Goal: Navigation & Orientation: Find specific page/section

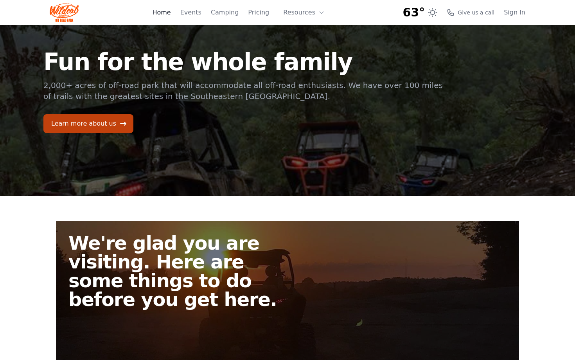
click at [169, 12] on link "Home" at bounding box center [161, 12] width 18 height 9
click at [113, 121] on link "Learn more about us" at bounding box center [88, 123] width 90 height 19
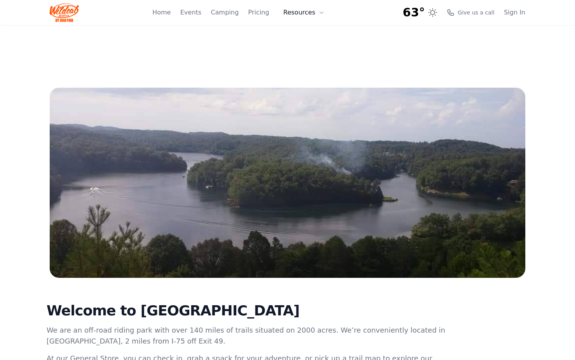
click at [310, 15] on button "Resources" at bounding box center [304, 13] width 51 height 16
click at [424, 56] on body "63° 7-Day Forecast Thu 58° 85° Fri 57° 84° Sat 57° 86° Sun 61° 89° Mon 65° 90° …" at bounding box center [287, 296] width 575 height 593
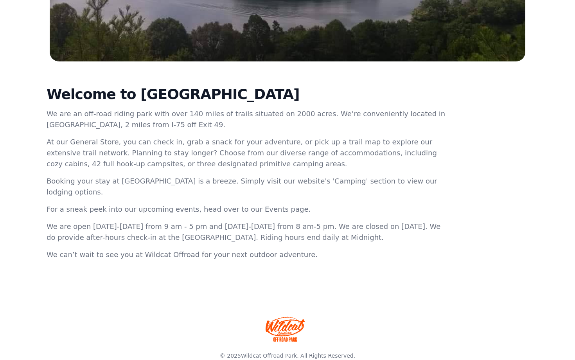
scroll to position [222, 0]
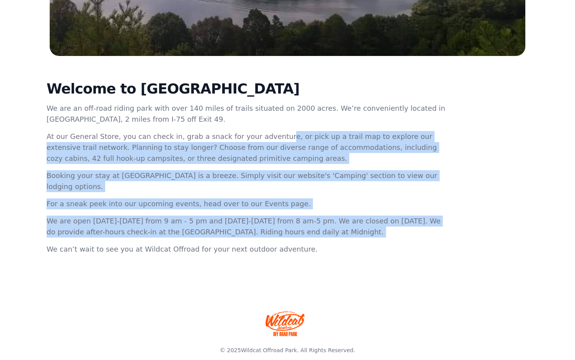
drag, startPoint x: 239, startPoint y: 138, endPoint x: 350, endPoint y: 239, distance: 150.2
click at [350, 239] on div "Welcome to [GEOGRAPHIC_DATA] We are an off-road riding park with over 140 miles…" at bounding box center [247, 168] width 401 height 174
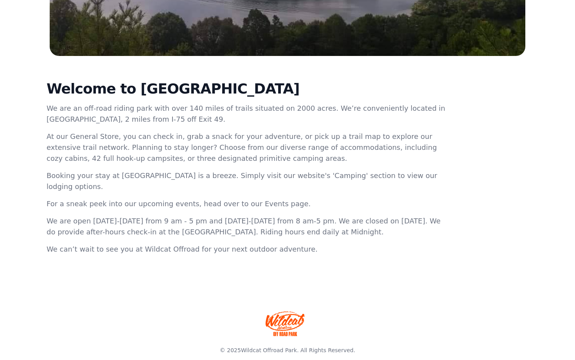
drag, startPoint x: 341, startPoint y: 246, endPoint x: 291, endPoint y: 164, distance: 96.3
click at [291, 164] on div "Welcome to [GEOGRAPHIC_DATA] We are an off-road riding park with over 140 miles…" at bounding box center [247, 168] width 401 height 174
click at [291, 164] on p "At our General Store, you can check in, grab a snack for your adventure, or pic…" at bounding box center [247, 147] width 401 height 33
drag, startPoint x: 289, startPoint y: 148, endPoint x: 357, endPoint y: 254, distance: 125.6
click at [357, 254] on div "Welcome to [GEOGRAPHIC_DATA] We are an off-road riding park with over 140 miles…" at bounding box center [247, 168] width 401 height 174
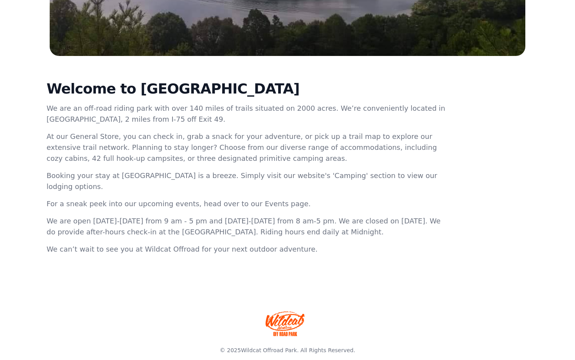
click at [357, 254] on p "We can’t wait to see you at Wildcat Offroad for your next outdoor adventure." at bounding box center [247, 249] width 401 height 11
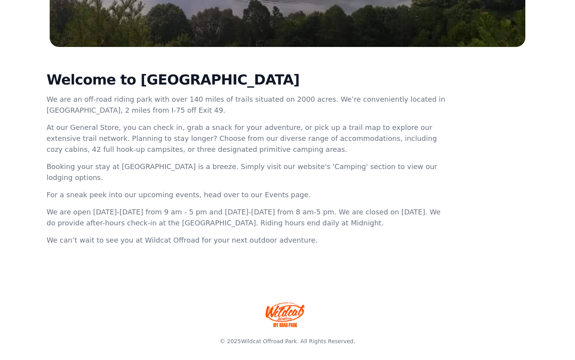
scroll to position [232, 0]
